Goal: Register for event/course

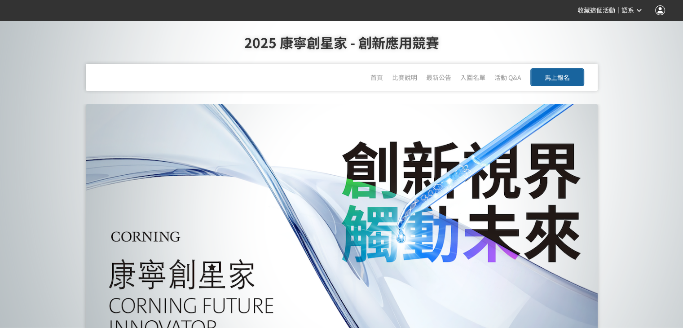
click at [662, 10] on div at bounding box center [660, 10] width 10 height 10
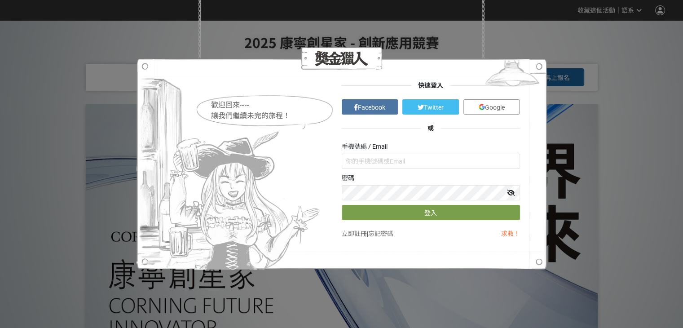
click at [493, 106] on span "Google" at bounding box center [495, 107] width 20 height 7
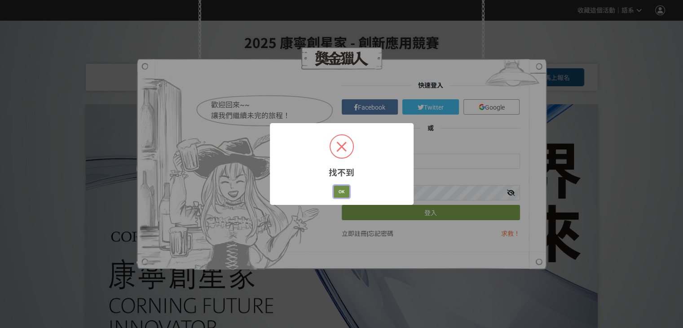
click at [339, 189] on button "OK" at bounding box center [342, 191] width 16 height 13
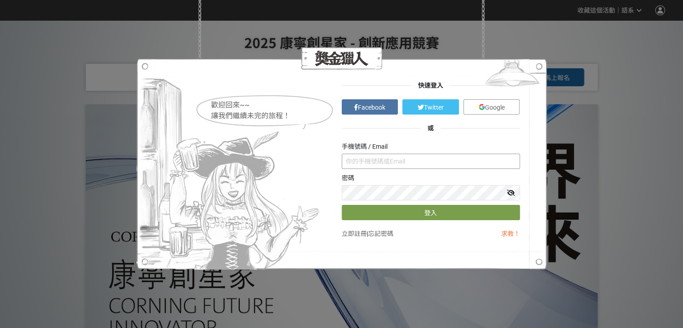
click at [425, 162] on input "text" at bounding box center [431, 161] width 178 height 15
paste input "a1115602@mail.nuk.edu.tw"
type input "a1115602@mail.nuk.edu.tw"
click at [350, 232] on link "立即註冊" at bounding box center [354, 233] width 25 height 7
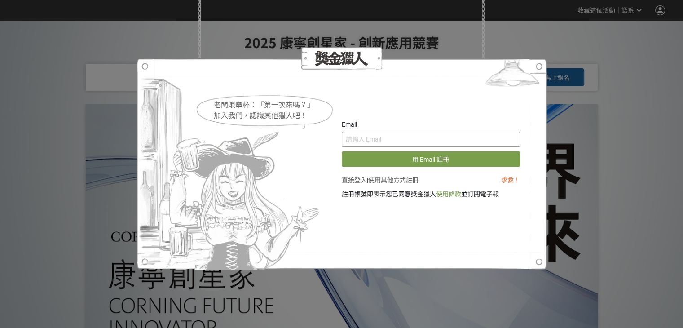
click at [406, 139] on input "text" at bounding box center [431, 139] width 178 height 15
paste input "a1115602@mail.nuk.edu.tw"
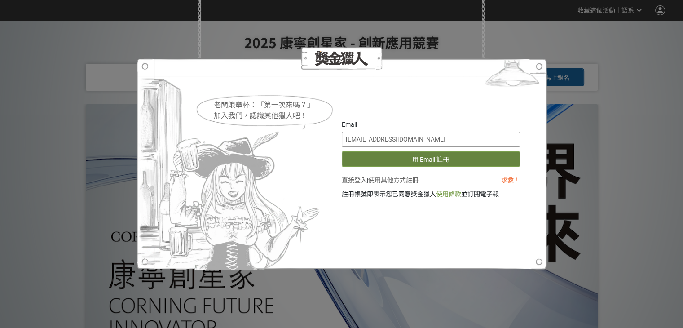
type input "a1115602@mail.nuk.edu.tw"
click at [460, 160] on button "用 Email 註冊" at bounding box center [431, 158] width 178 height 15
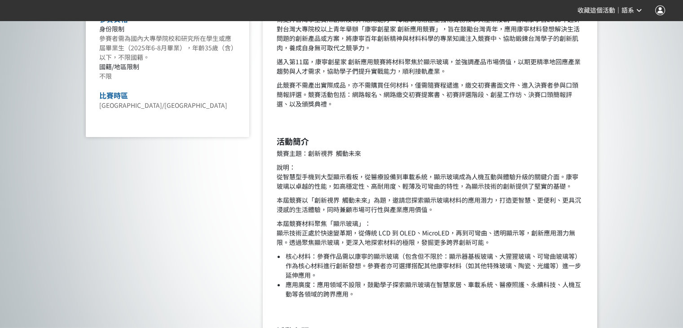
scroll to position [449, 0]
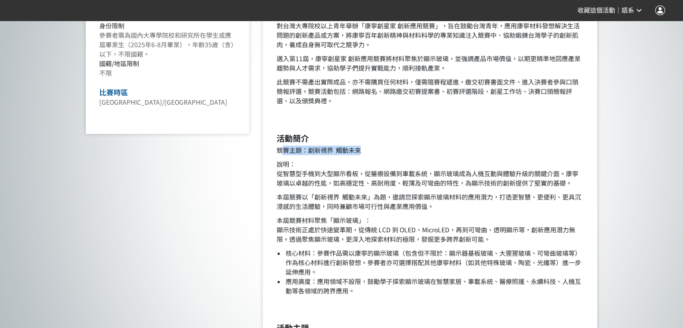
drag, startPoint x: 281, startPoint y: 151, endPoint x: 363, endPoint y: 154, distance: 81.8
click at [363, 154] on p "競賽主題：創新視界 觸動未來" at bounding box center [430, 149] width 308 height 9
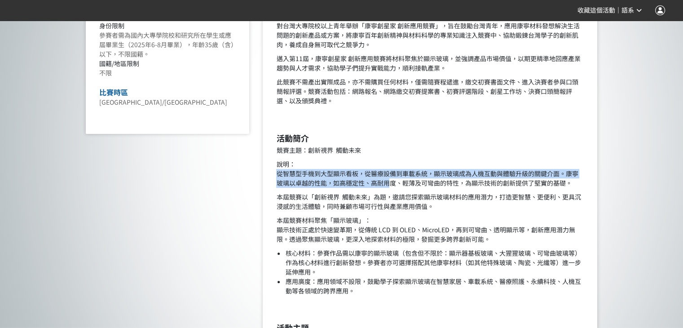
drag, startPoint x: 278, startPoint y: 176, endPoint x: 390, endPoint y: 182, distance: 112.0
click at [390, 182] on p "說明： 從智慧型手機到大型顯示看板，從醫療設備到車載系統，顯示玻璃成為人機互動與體驗升級的關鍵介面。康寧玻璃以卓越的性能，如高穩定性、高耐用度、輕薄及可彎曲的…" at bounding box center [430, 173] width 308 height 28
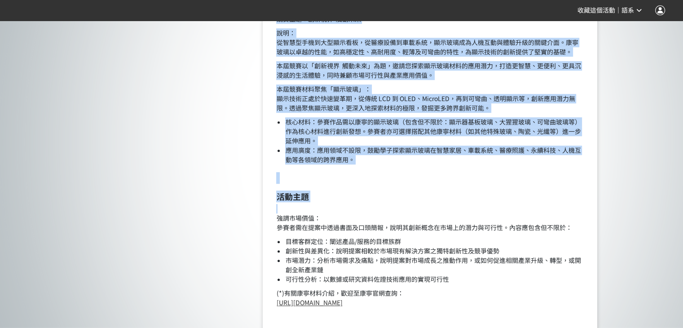
scroll to position [584, 0]
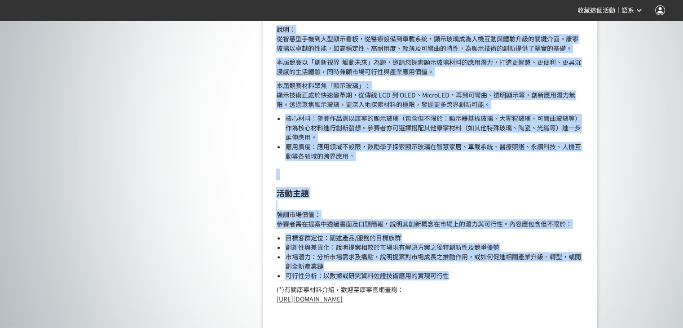
drag, startPoint x: 358, startPoint y: 96, endPoint x: 471, endPoint y: 272, distance: 208.8
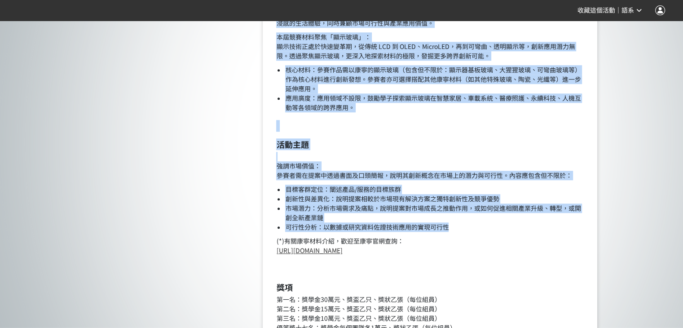
scroll to position [629, 0]
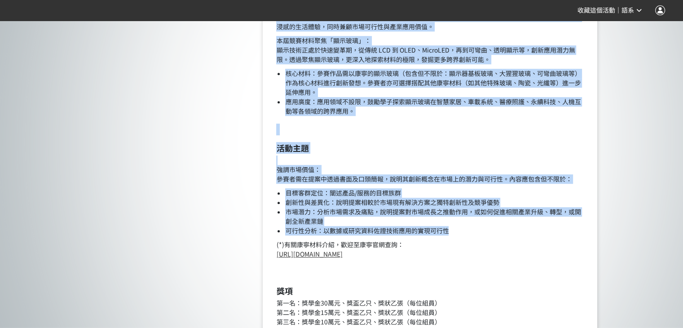
copy div "5111lorem - ipsumd si ametconsecteturadi、elitseddoeiusmodte，incid9002utlaboreet…"
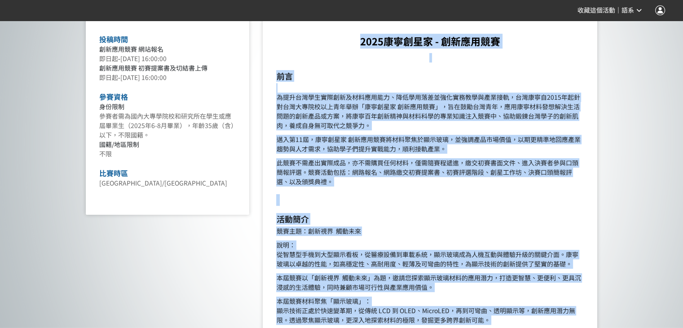
scroll to position [404, 0]
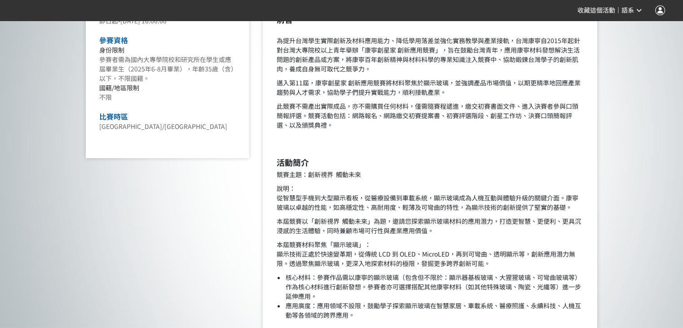
scroll to position [494, 0]
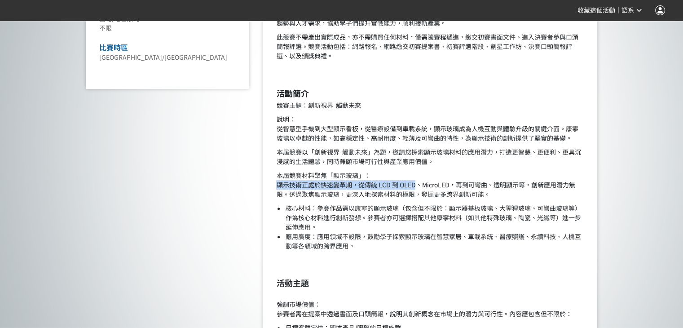
drag, startPoint x: 278, startPoint y: 185, endPoint x: 415, endPoint y: 186, distance: 137.0
click at [415, 186] on p "本屆競賽材料聚焦「顯示玻璃」： 顯示技術正處於快速變革期，從傳統 LCD 到 OLED、MicroLED，再到可彎曲、透明顯示等，創新應用潛力無限。透過聚焦顯…" at bounding box center [430, 185] width 308 height 28
click at [415, 185] on p "本屆競賽材料聚焦「顯示玻璃」： 顯示技術正處於快速變革期，從傳統 LCD 到 OLED、MicroLED，再到可彎曲、透明顯示等，創新應用潛力無限。透過聚焦顯…" at bounding box center [430, 185] width 308 height 28
drag, startPoint x: 453, startPoint y: 205, endPoint x: 505, endPoint y: 209, distance: 51.8
click at [505, 209] on li "核心材料：參賽作品需以康寧的顯示玻璃（包含但不限於：顯示器基板玻璃、大猩猩玻璃、可彎曲玻璃等）作為核心材料進行創新發想。參賽者亦可選擇搭配其他康寧材料（如其他…" at bounding box center [434, 217] width 299 height 28
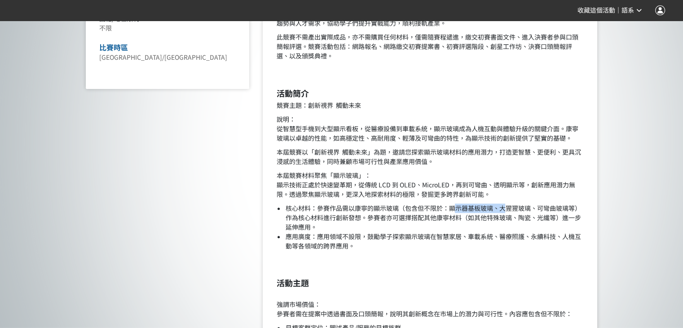
click at [505, 209] on li "核心材料：參賽作品需以康寧的顯示玻璃（包含但不限於：顯示器基板玻璃、大猩猩玻璃、可彎曲玻璃等）作為核心材料進行創新發想。參賽者亦可選擇搭配其他康寧材料（如其他…" at bounding box center [434, 217] width 299 height 28
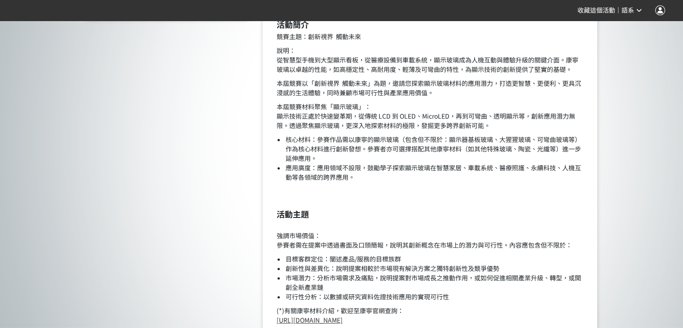
scroll to position [449, 0]
